Goal: Task Accomplishment & Management: Complete application form

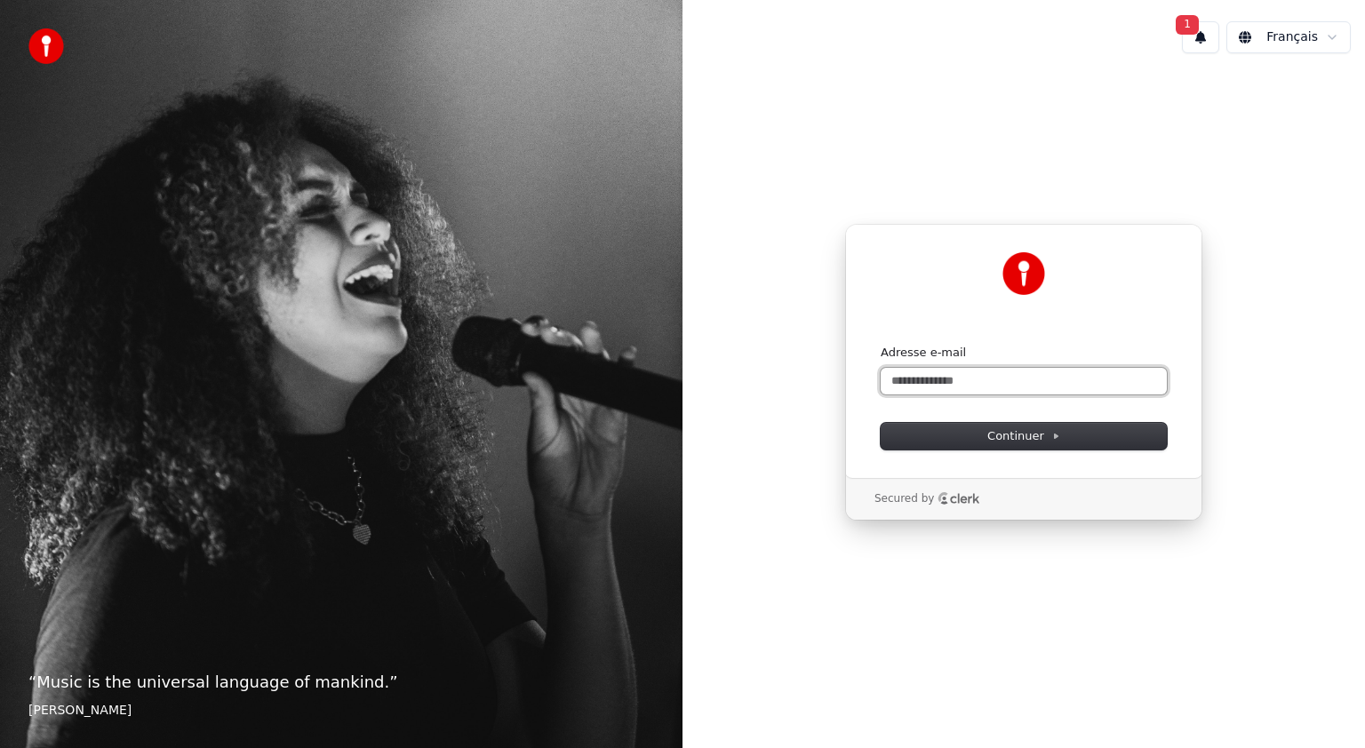
click at [912, 383] on input "Adresse e-mail" at bounding box center [1024, 381] width 286 height 27
click at [951, 484] on div "Secured by" at bounding box center [1024, 499] width 356 height 43
click at [881, 345] on button "submit" at bounding box center [881, 345] width 0 height 0
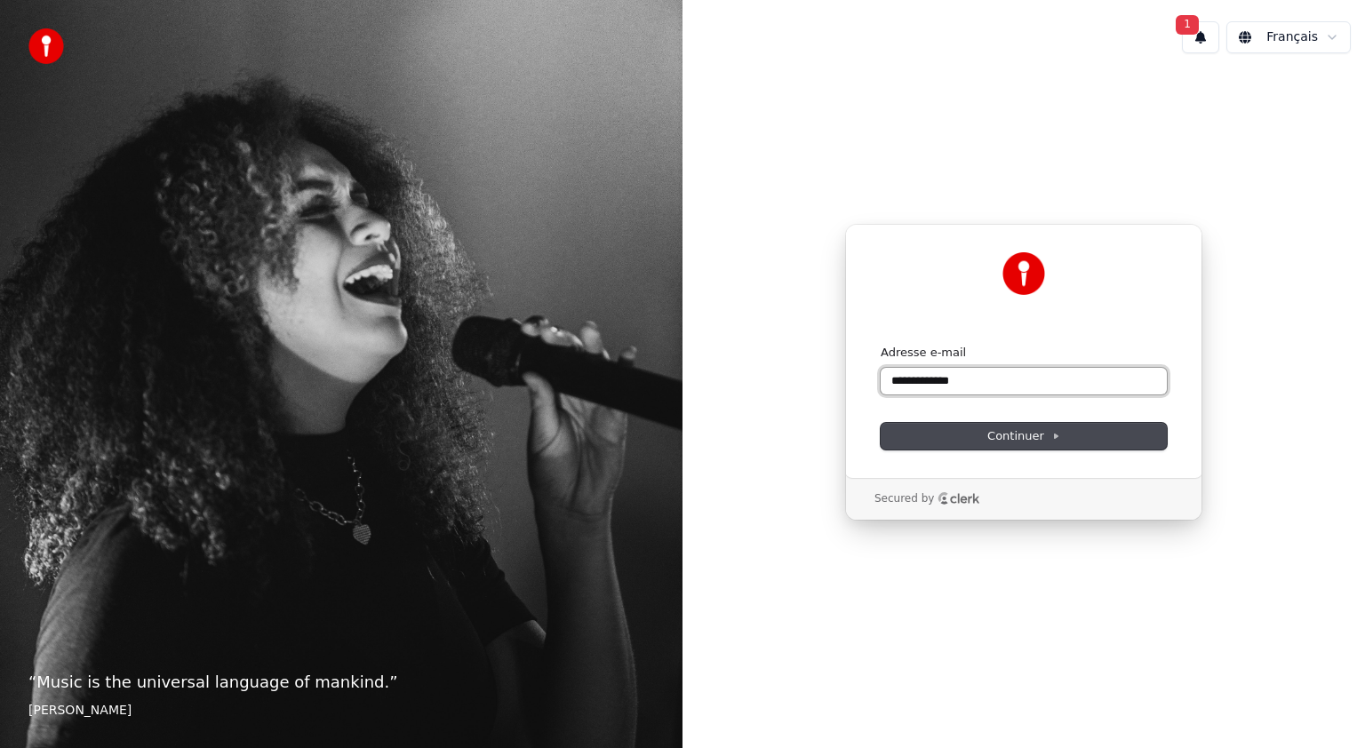
click at [881, 345] on button "submit" at bounding box center [881, 345] width 0 height 0
type input "*"
click at [1017, 437] on span "Continuer" at bounding box center [1024, 436] width 73 height 16
type input "**********"
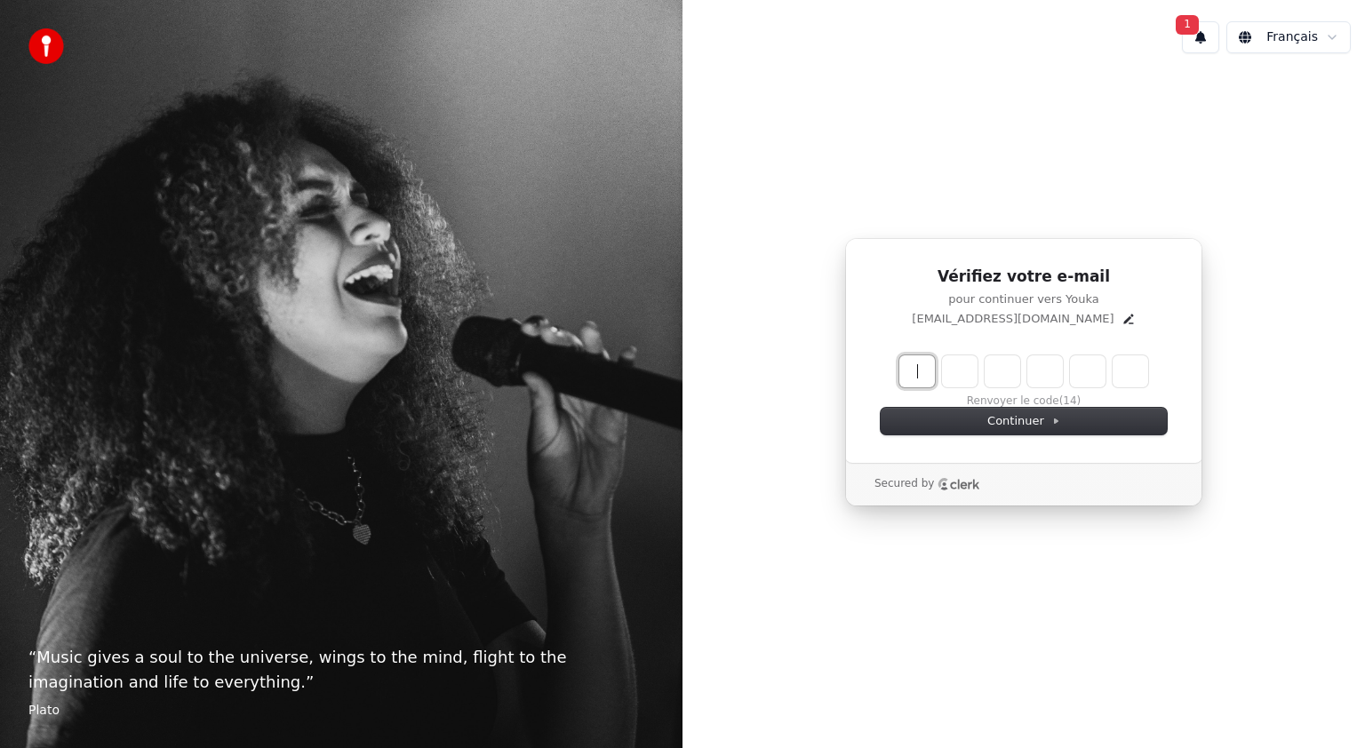
click at [921, 363] on input "Enter verification code" at bounding box center [1042, 372] width 284 height 32
click at [989, 423] on button "Continuer" at bounding box center [1024, 421] width 286 height 27
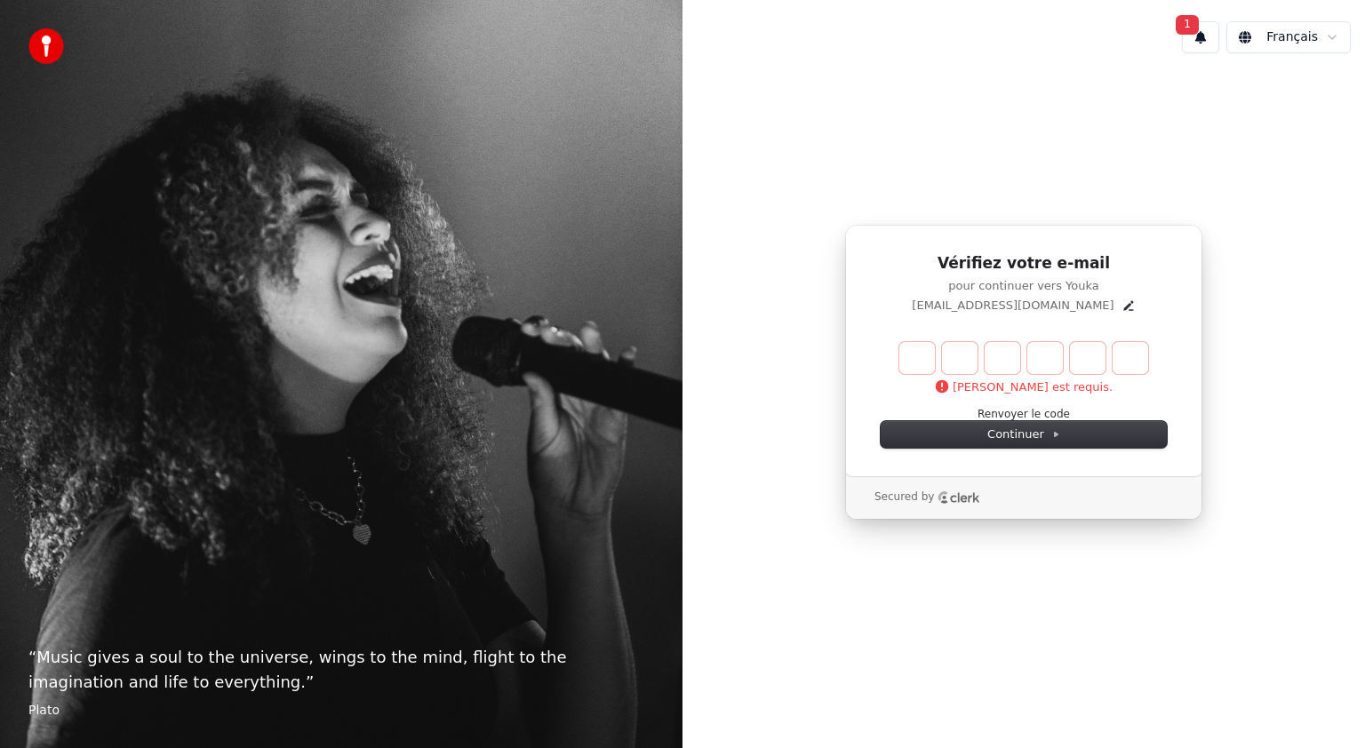
click at [899, 508] on div "Secured by" at bounding box center [1024, 497] width 356 height 43
click at [960, 462] on div "Vérifiez votre e-mail pour continuer vers Youka jguillou@me.com Ce champ est re…" at bounding box center [1023, 351] width 357 height 252
click at [903, 353] on input "Enter verification code" at bounding box center [1042, 358] width 284 height 32
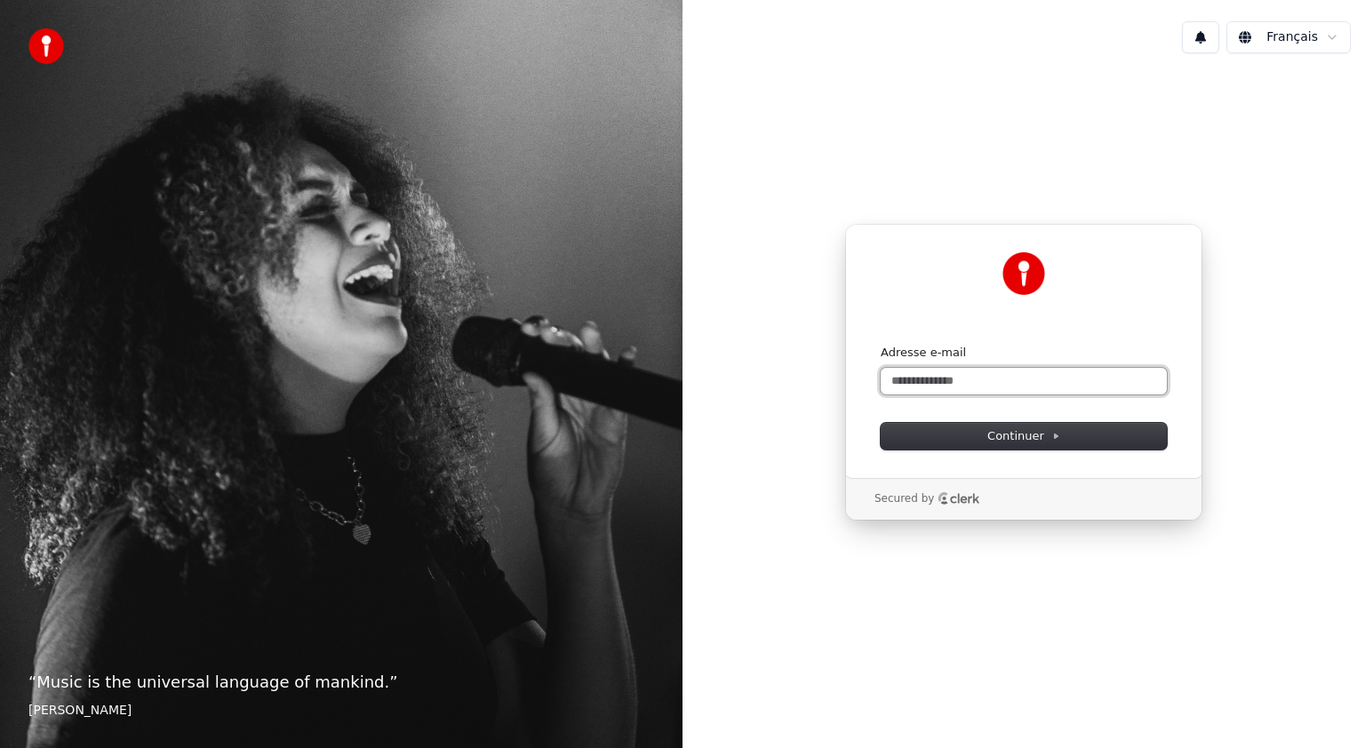
click at [907, 388] on input "Adresse e-mail" at bounding box center [1024, 381] width 286 height 27
click at [907, 388] on input "*********" at bounding box center [1024, 381] width 286 height 27
click at [939, 382] on input "*********" at bounding box center [1024, 381] width 286 height 27
click at [1021, 443] on span "Continuer" at bounding box center [1024, 436] width 73 height 16
type input "**********"
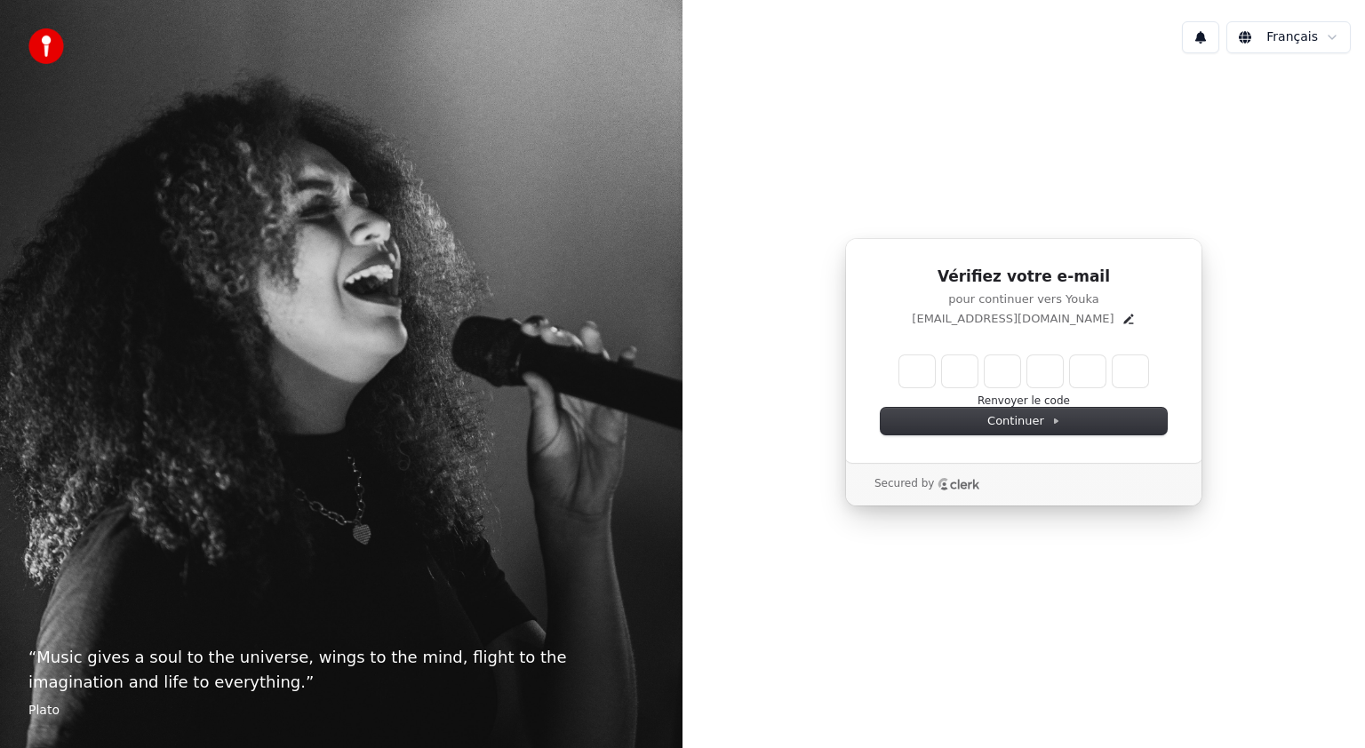
click at [904, 491] on p "Secured by" at bounding box center [905, 484] width 60 height 14
click at [964, 490] on icon "Clerk logo" at bounding box center [959, 484] width 43 height 12
click at [930, 368] on input "Enter verification code" at bounding box center [1042, 372] width 284 height 32
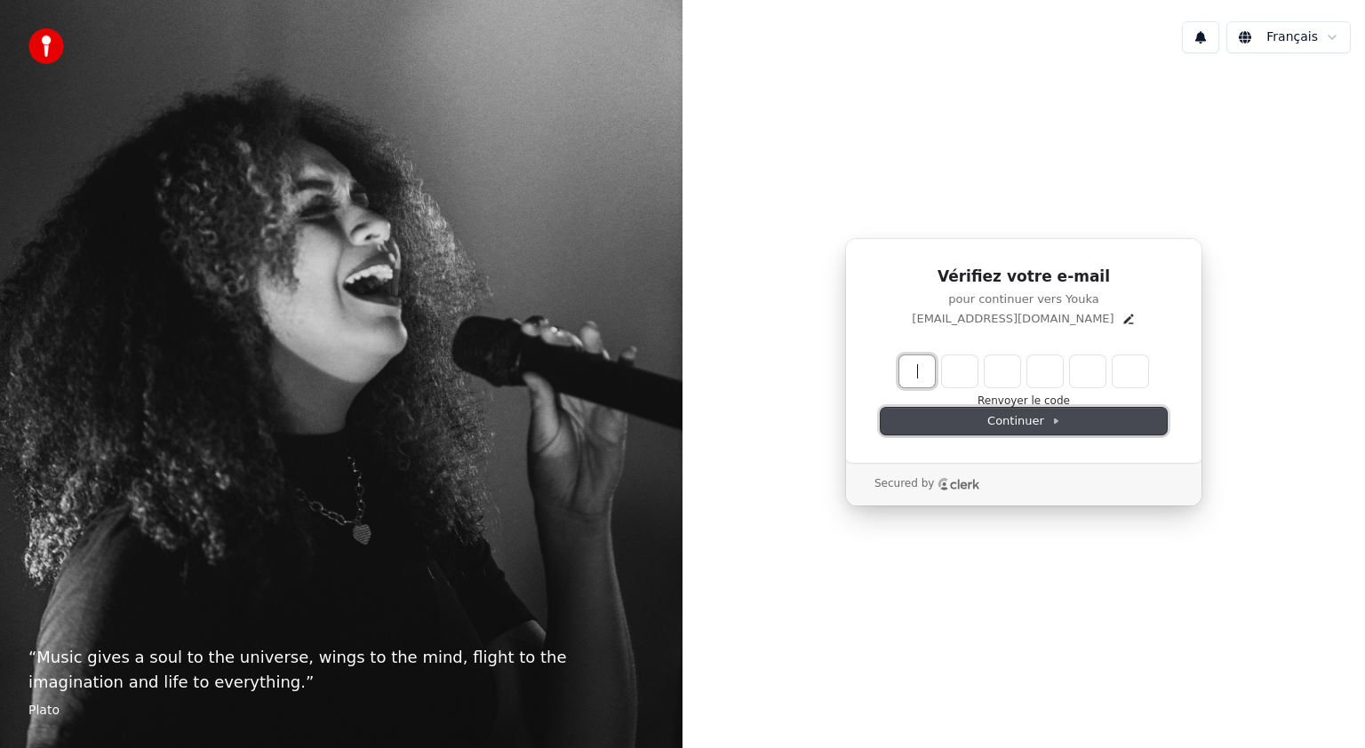
click at [1003, 424] on span "Continuer" at bounding box center [1024, 421] width 73 height 16
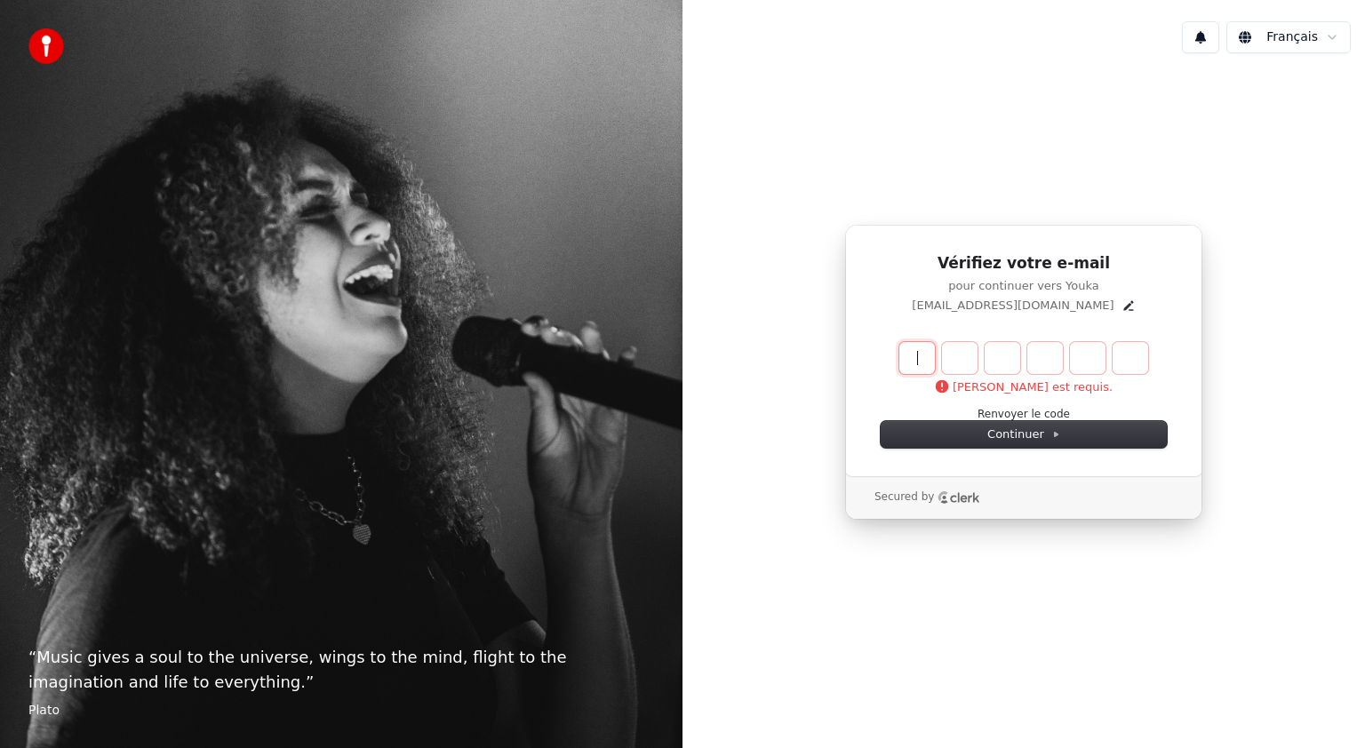
click at [921, 370] on input "Enter verification code" at bounding box center [1042, 358] width 284 height 32
click at [1023, 442] on span "Continuer" at bounding box center [1024, 435] width 73 height 16
